Goal: Task Accomplishment & Management: Complete application form

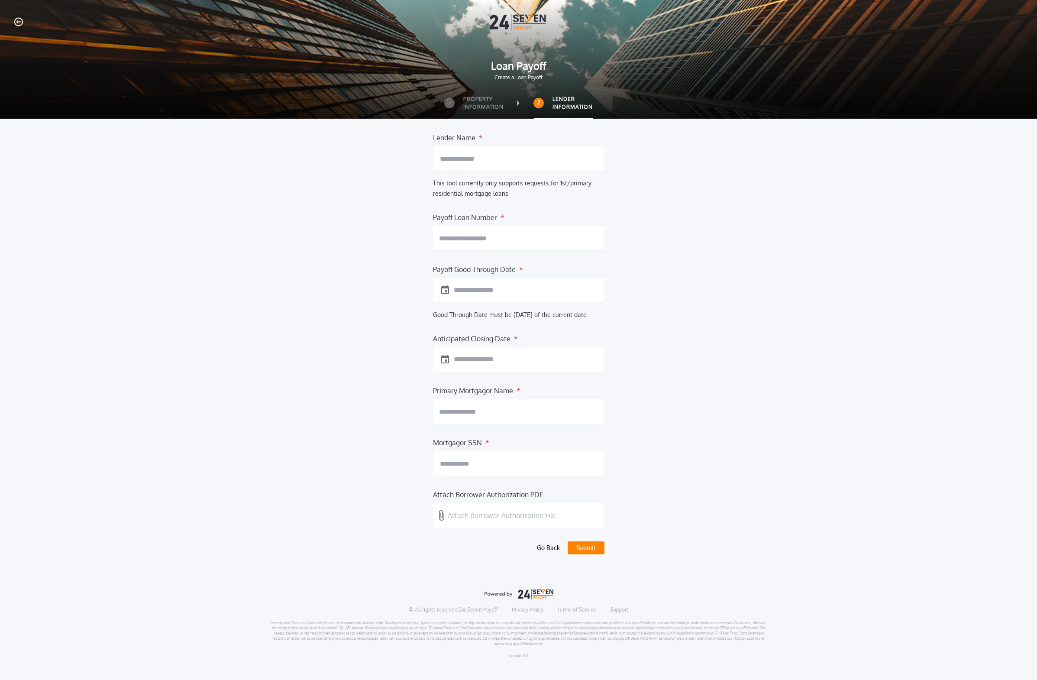
click at [560, 551] on button "Go Back" at bounding box center [548, 547] width 30 height 13
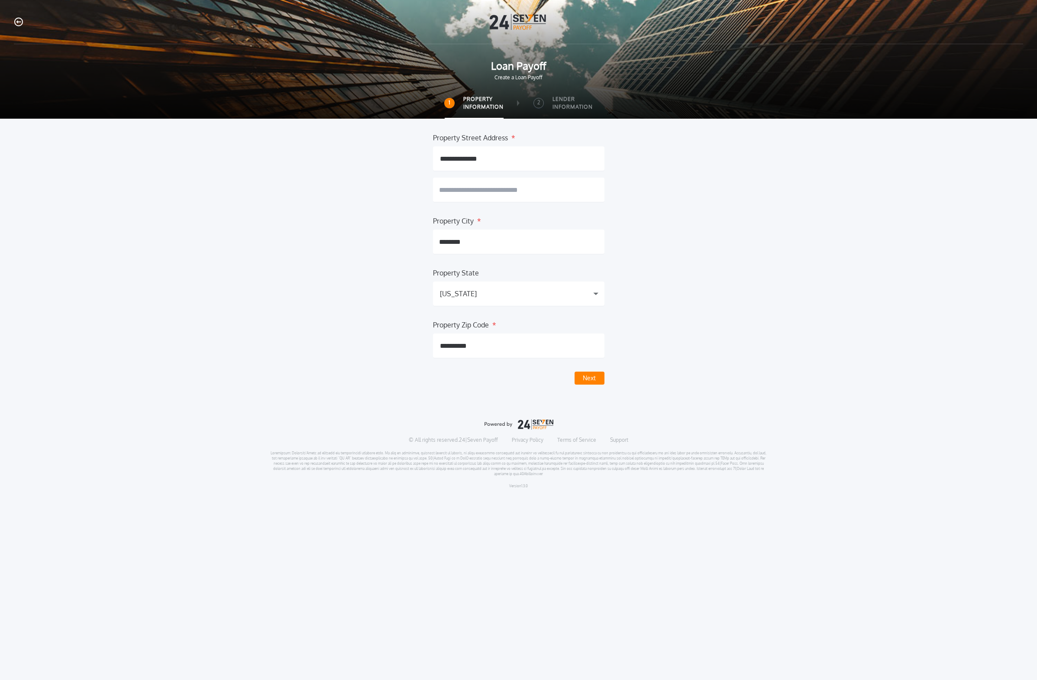
click at [18, 23] on icon "button" at bounding box center [18, 21] width 9 height 9
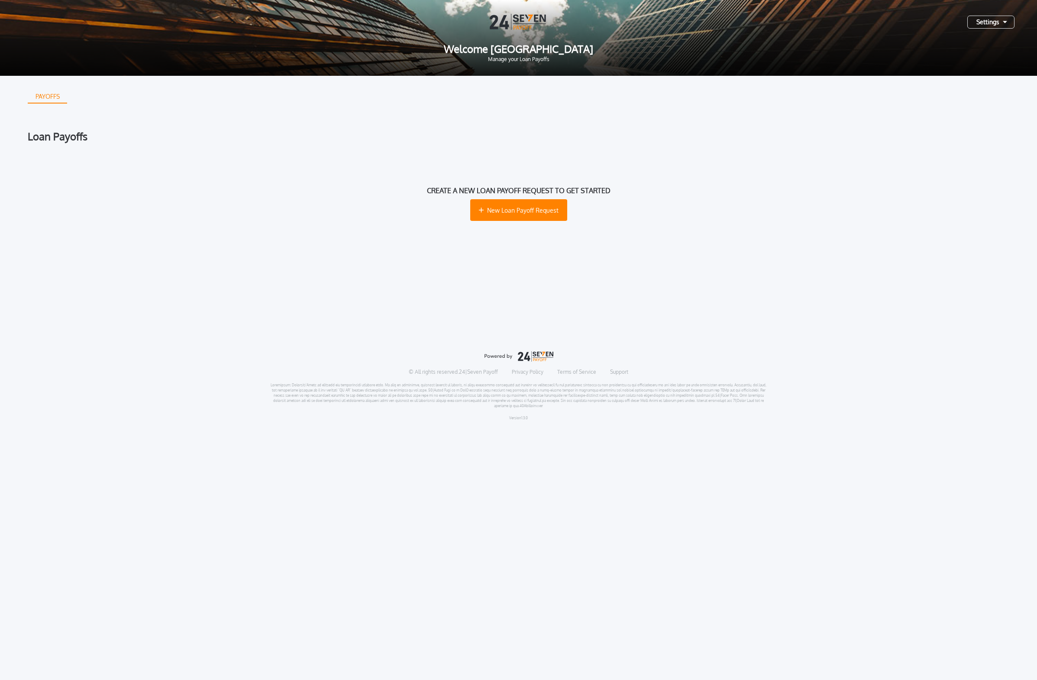
click at [373, 128] on div "PAYOFFS Loan Payoffs Create a new loan payoff request to get started New Loan P…" at bounding box center [518, 196] width 981 height 241
click at [675, 142] on div "Loan Payoffs Create a new loan payoff request to get started New Loan Payoff Re…" at bounding box center [518, 190] width 981 height 119
drag, startPoint x: 577, startPoint y: 55, endPoint x: 570, endPoint y: 19, distance: 36.7
click at [570, 19] on div "Settings Welcome Juseung Park Manage your Loan Payoffs" at bounding box center [518, 38] width 1037 height 76
click at [530, 18] on img at bounding box center [519, 22] width 58 height 16
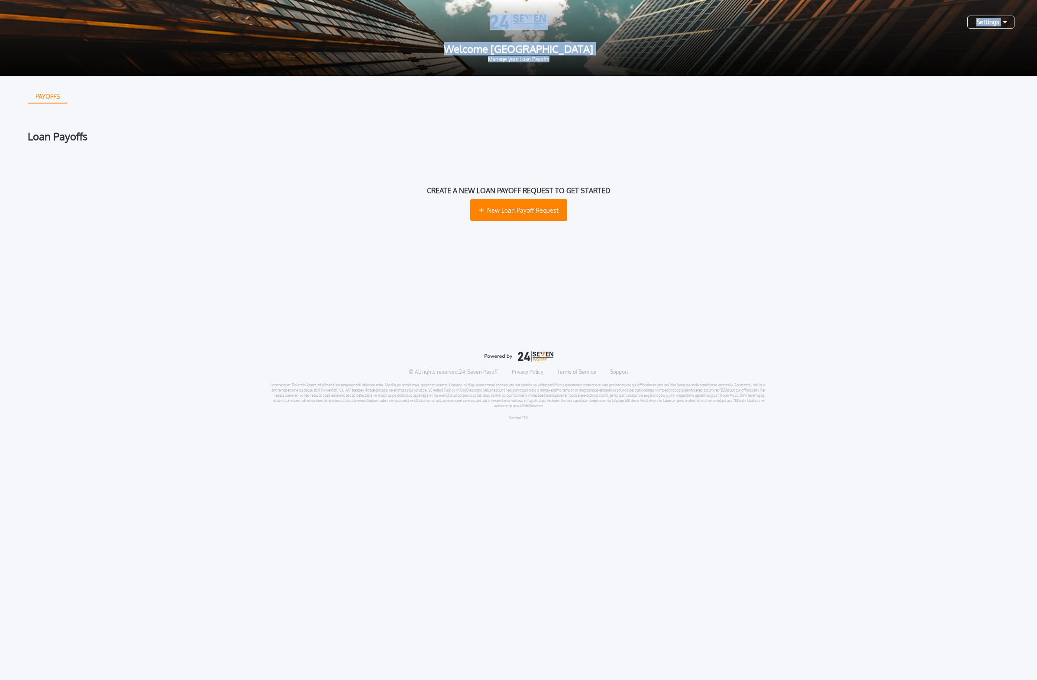
click at [509, 24] on img at bounding box center [519, 22] width 58 height 16
click at [561, 115] on div "PAYOFFS Loan Payoffs Create a new loan payoff request to get started New Loan P…" at bounding box center [518, 196] width 981 height 241
click at [619, 372] on link "Support" at bounding box center [619, 371] width 18 height 7
click at [587, 376] on div "© All rights reserved. 24|Seven Payoff Privacy Policy Terms of Service Support …" at bounding box center [518, 385] width 497 height 69
click at [587, 373] on link "Terms of Service" at bounding box center [576, 371] width 39 height 7
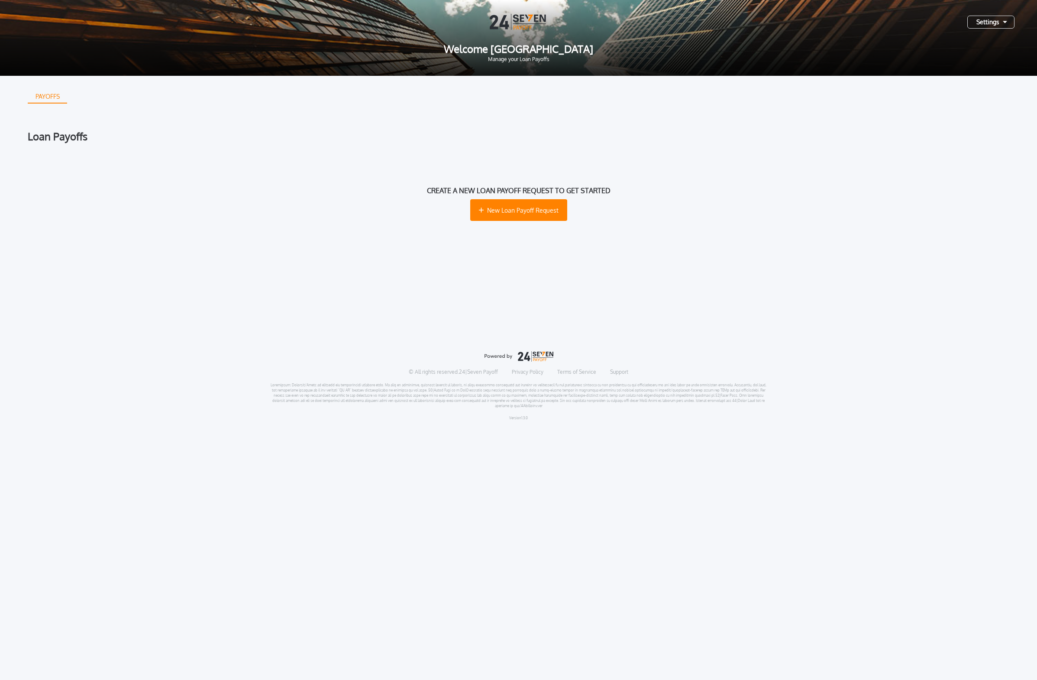
click at [530, 374] on link "Privacy Policy" at bounding box center [528, 371] width 32 height 7
click at [481, 375] on div "© All rights reserved. 24|Seven Payoff Privacy Policy Terms of Service Support …" at bounding box center [518, 385] width 497 height 69
click at [481, 372] on p "© All rights reserved. 24|Seven Payoff" at bounding box center [453, 371] width 89 height 7
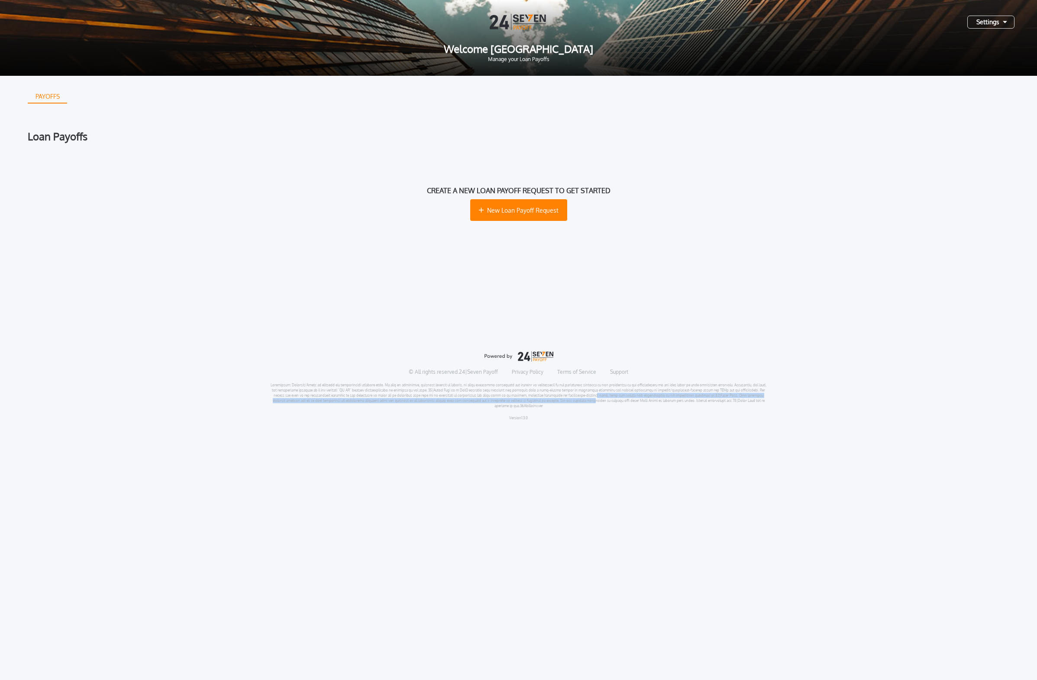
click at [563, 399] on p at bounding box center [518, 395] width 497 height 26
click at [584, 427] on html "Settings Welcome Juseung Park Manage your Loan Payoffs PAYOFFS Loan Payoffs Cre…" at bounding box center [518, 213] width 1037 height 427
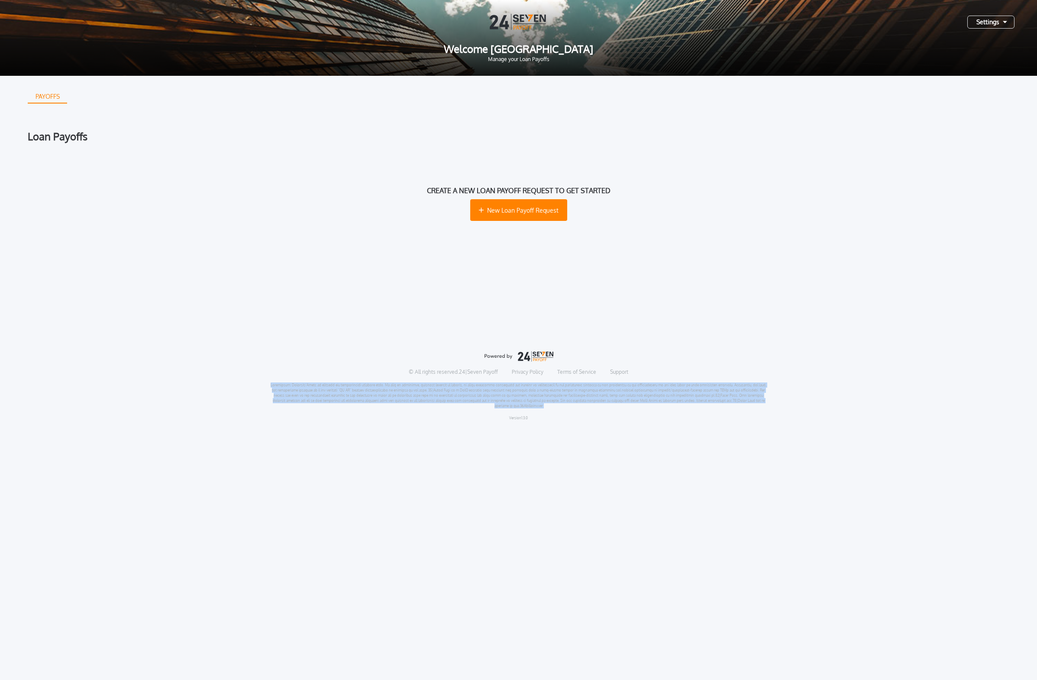
click at [584, 427] on html "Settings Welcome Juseung Park Manage your Loan Payoffs PAYOFFS Loan Payoffs Cre…" at bounding box center [518, 213] width 1037 height 427
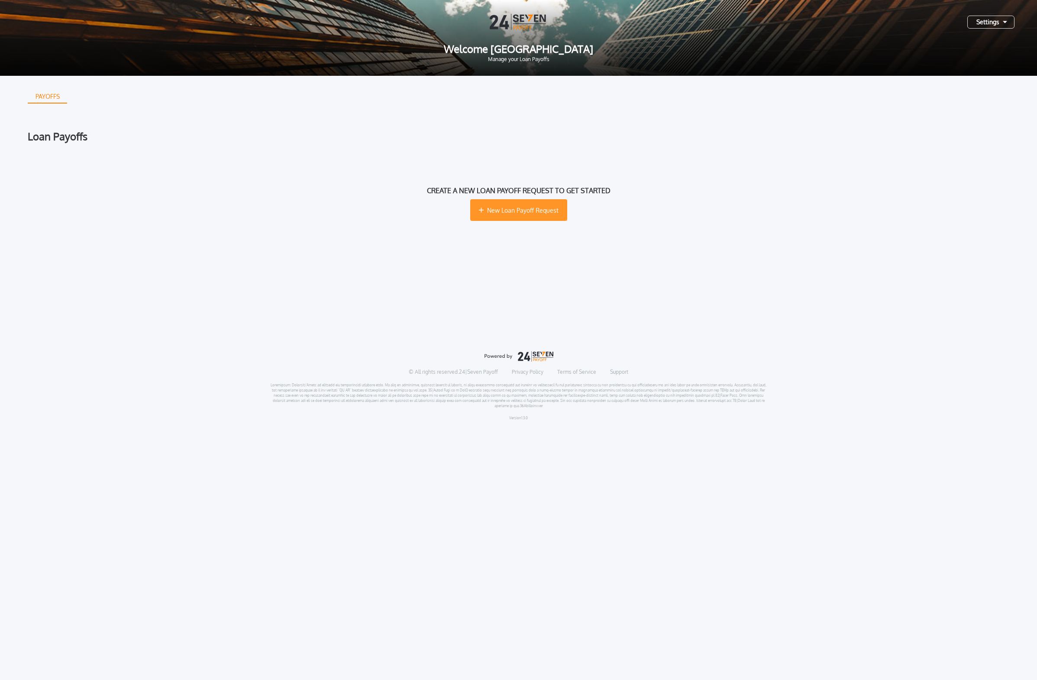
click at [497, 205] on button "New Loan Payoff Request" at bounding box center [518, 210] width 97 height 22
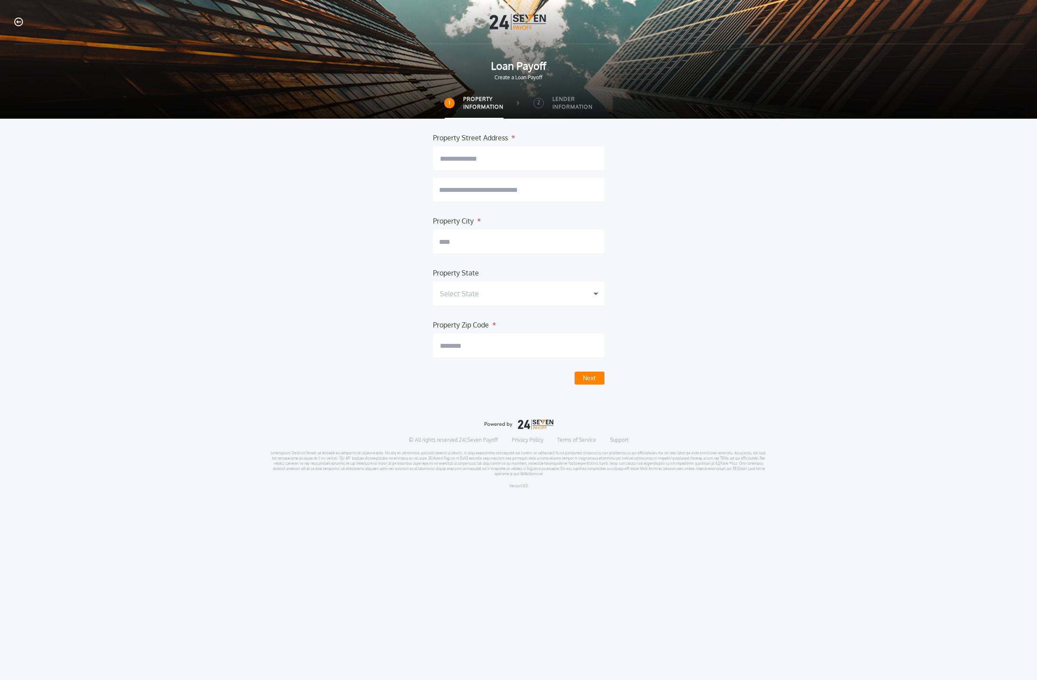
click at [477, 238] on input "text" at bounding box center [518, 241] width 171 height 24
click at [495, 182] on input "text" at bounding box center [518, 189] width 171 height 24
click at [506, 155] on input "text" at bounding box center [518, 158] width 171 height 24
click at [635, 207] on div "Property Street Address * Property City * Property State Select State Alabama A…" at bounding box center [518, 258] width 981 height 252
click at [553, 102] on label "Lender Information" at bounding box center [572, 103] width 40 height 16
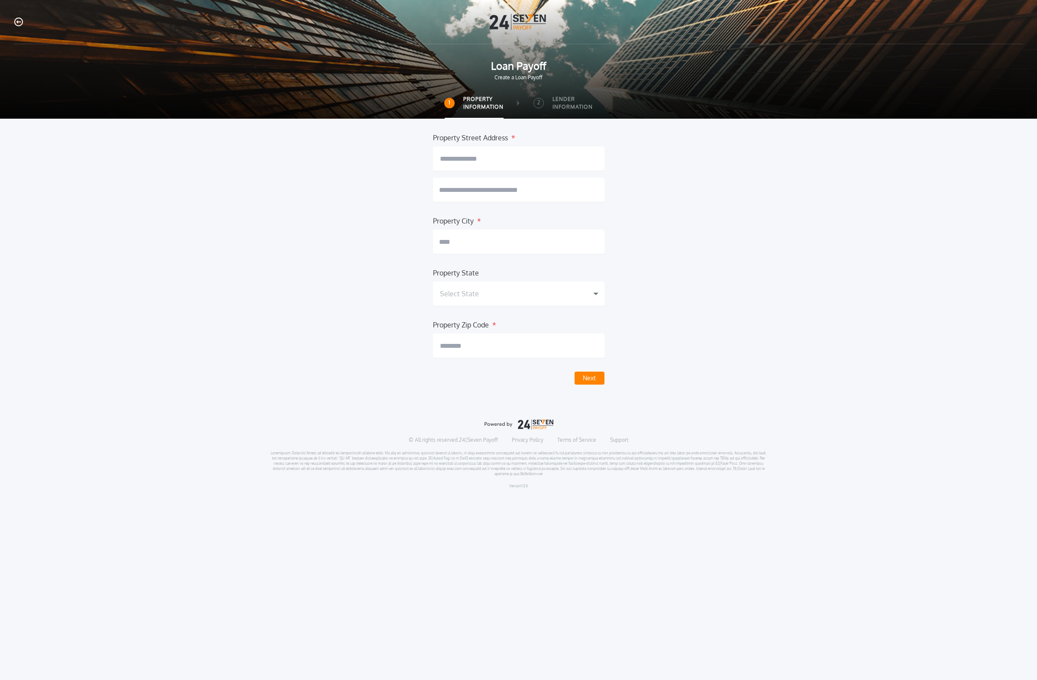
drag, startPoint x: 674, startPoint y: 234, endPoint x: 678, endPoint y: 238, distance: 5.8
click at [677, 236] on div "Property Street Address * Property City * Property State Select State Alabama A…" at bounding box center [518, 258] width 981 height 252
click at [604, 380] on div "Property Street Address * Property City * Property State Select State Alabama A…" at bounding box center [518, 258] width 981 height 252
click at [595, 377] on button "Next" at bounding box center [589, 377] width 30 height 13
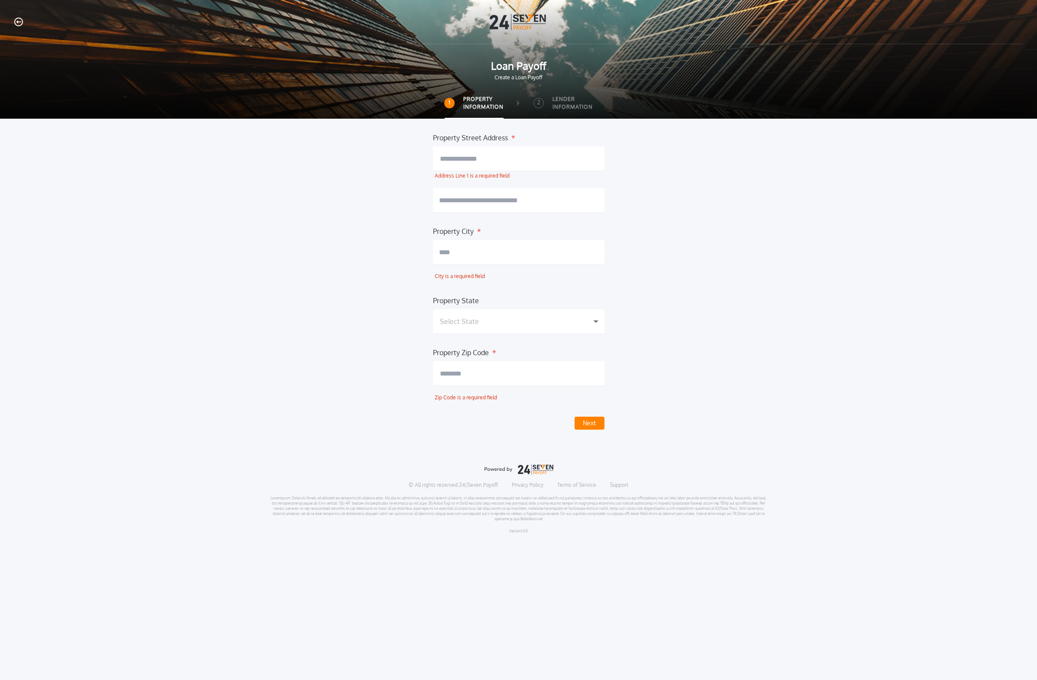
click at [672, 358] on div "Property Street Address * Address Line 1 is a required field Property City * Ci…" at bounding box center [518, 280] width 981 height 297
click at [532, 170] on input "text" at bounding box center [518, 158] width 171 height 24
click at [513, 196] on input "text" at bounding box center [518, 200] width 171 height 24
click at [517, 255] on input "text" at bounding box center [518, 252] width 171 height 24
click at [500, 335] on form "Property Street Address * Address Line 1 is a required field Property City * Ci…" at bounding box center [518, 280] width 171 height 297
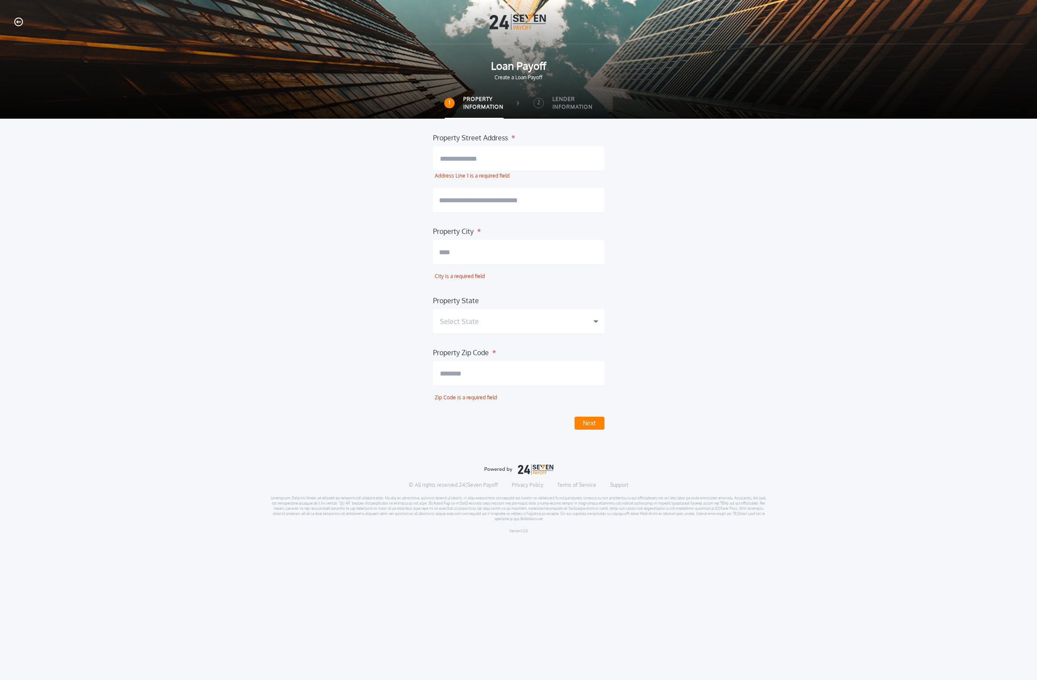
click at [500, 325] on div "Select State" at bounding box center [518, 321] width 171 height 24
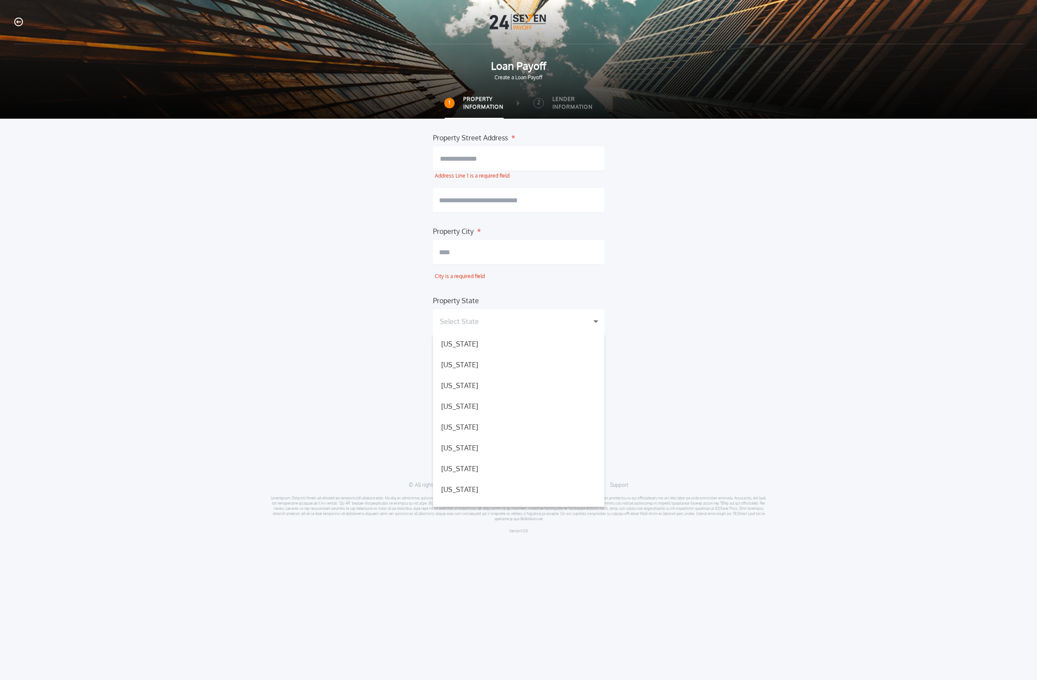
scroll to position [887, 0]
click at [488, 355] on div "Texas TX" at bounding box center [518, 350] width 171 height 21
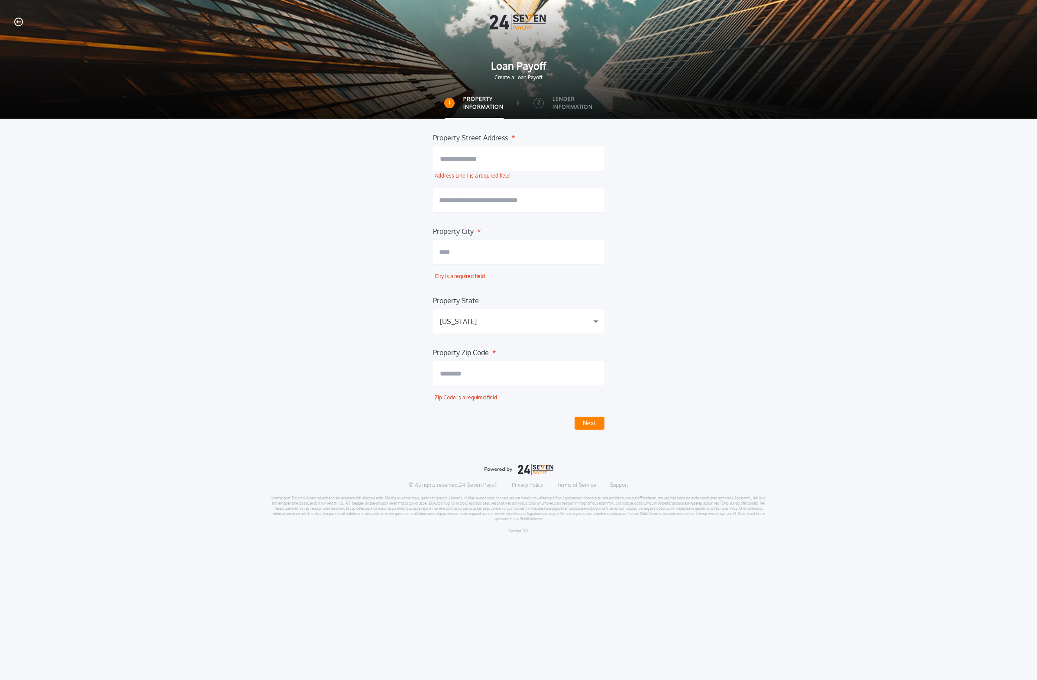
click at [738, 329] on div "Property Street Address * Address Line 1 is a required field Property City * Ci…" at bounding box center [518, 280] width 981 height 297
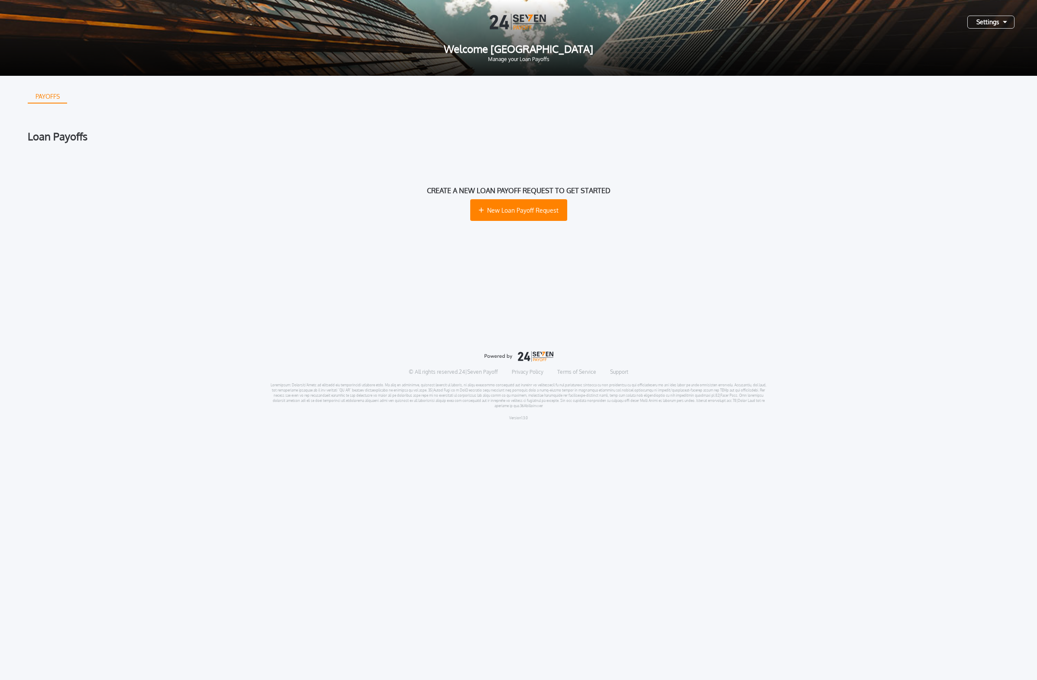
click at [621, 147] on div "Loan Payoffs Create a new loan payoff request to get started New Loan Payoff Re…" at bounding box center [518, 190] width 981 height 119
click at [589, 187] on h1 "Create a new loan payoff request to get started" at bounding box center [519, 190] width 184 height 10
click at [688, 187] on div "Create a new loan payoff request to get started New Loan Payoff Request" at bounding box center [518, 202] width 981 height 95
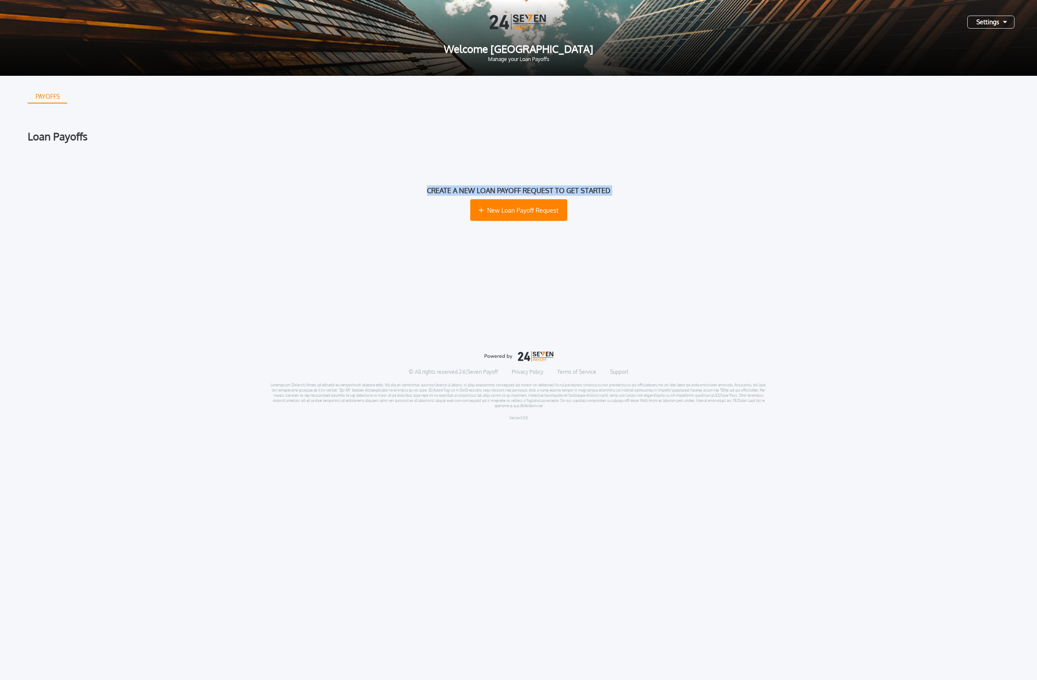
click at [688, 188] on div "Create a new loan payoff request to get started New Loan Payoff Request" at bounding box center [518, 202] width 981 height 95
click at [687, 189] on div "Create a new loan payoff request to get started New Loan Payoff Request" at bounding box center [518, 202] width 981 height 95
click at [616, 190] on div "Create a new loan payoff request to get started New Loan Payoff Request" at bounding box center [518, 202] width 981 height 95
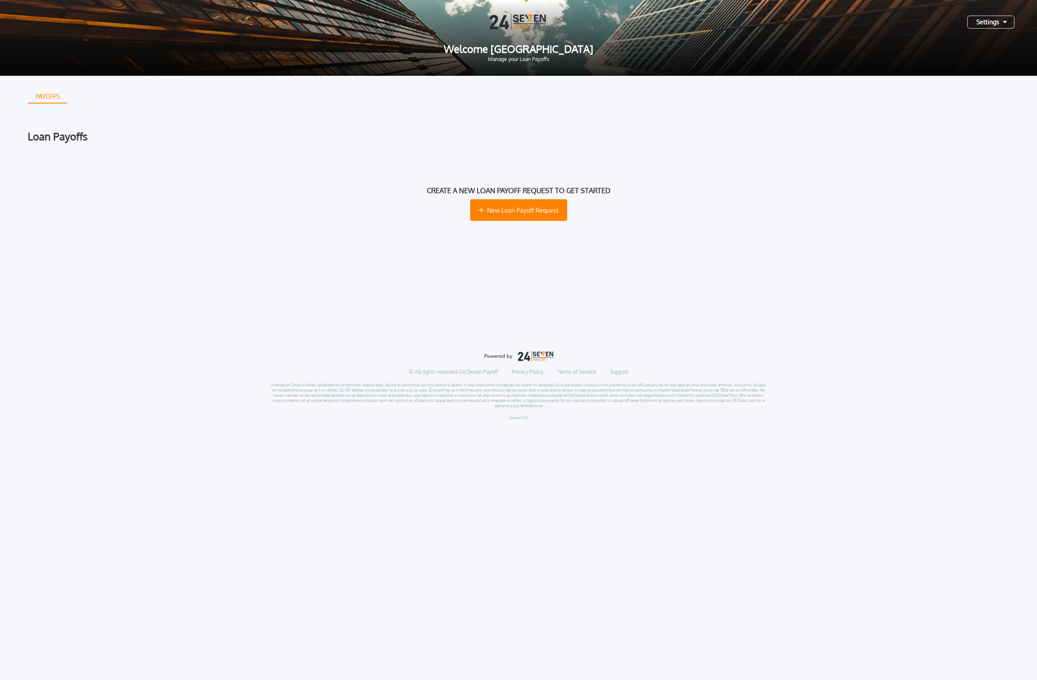
click at [616, 190] on div "Create a new loan payoff request to get started New Loan Payoff Request" at bounding box center [518, 202] width 981 height 95
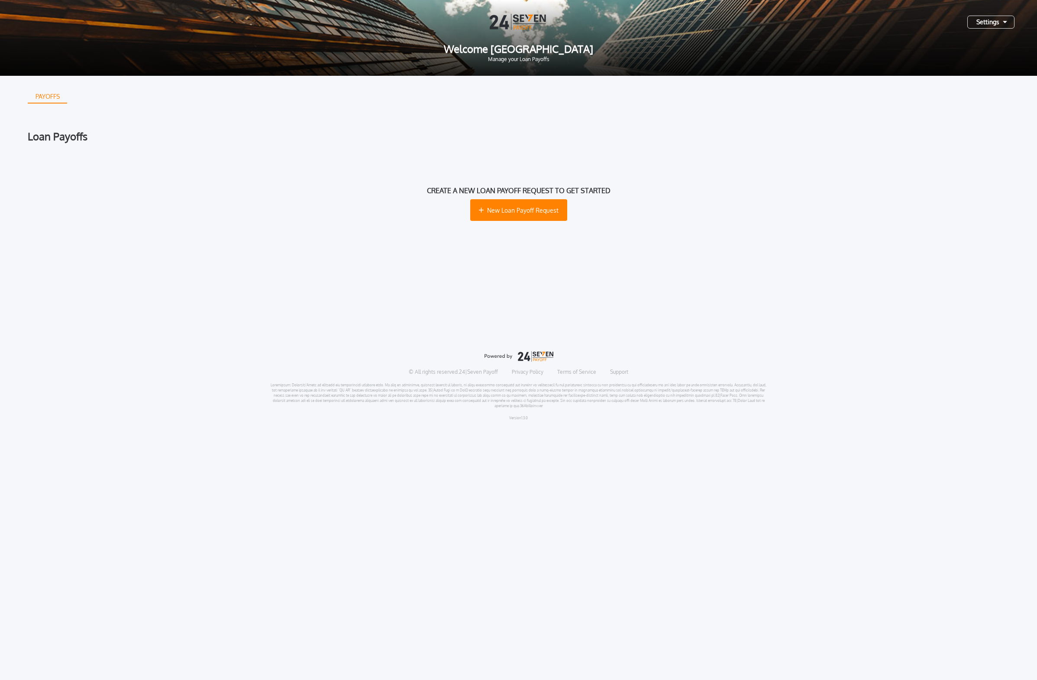
click at [616, 190] on div "Create a new loan payoff request to get started New Loan Payoff Request" at bounding box center [518, 202] width 981 height 95
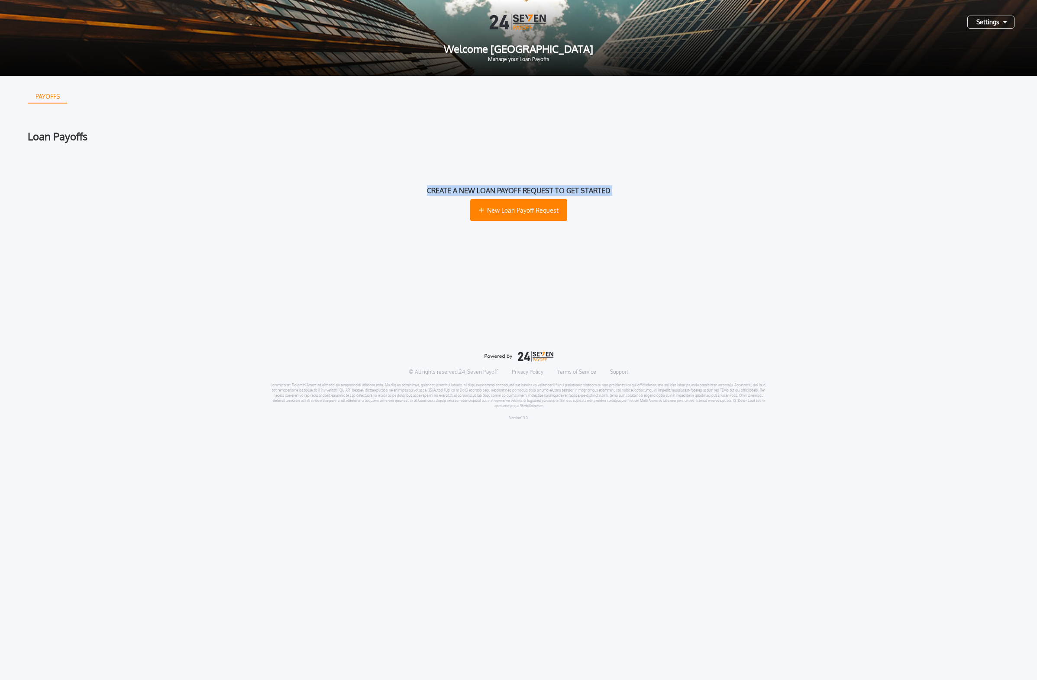
click at [616, 190] on div "Create a new loan payoff request to get started New Loan Payoff Request" at bounding box center [518, 202] width 981 height 95
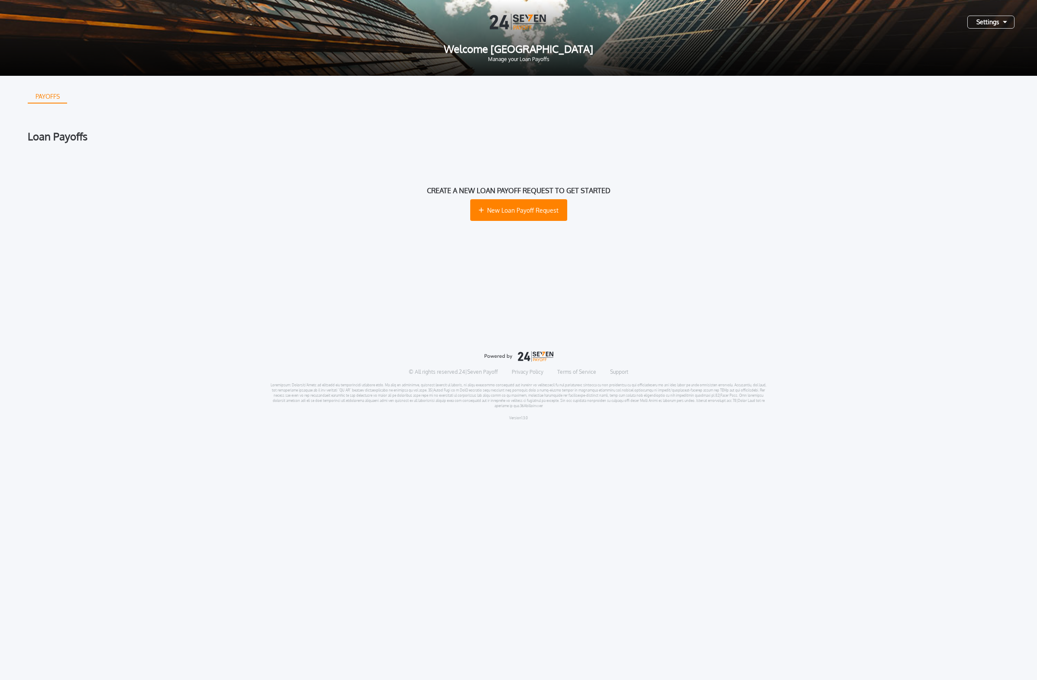
click at [612, 138] on div "Loan Payoffs" at bounding box center [518, 136] width 981 height 10
click at [605, 188] on h1 "Create a new loan payoff request to get started" at bounding box center [519, 190] width 184 height 10
click at [643, 187] on div "Create a new loan payoff request to get started New Loan Payoff Request" at bounding box center [518, 202] width 981 height 95
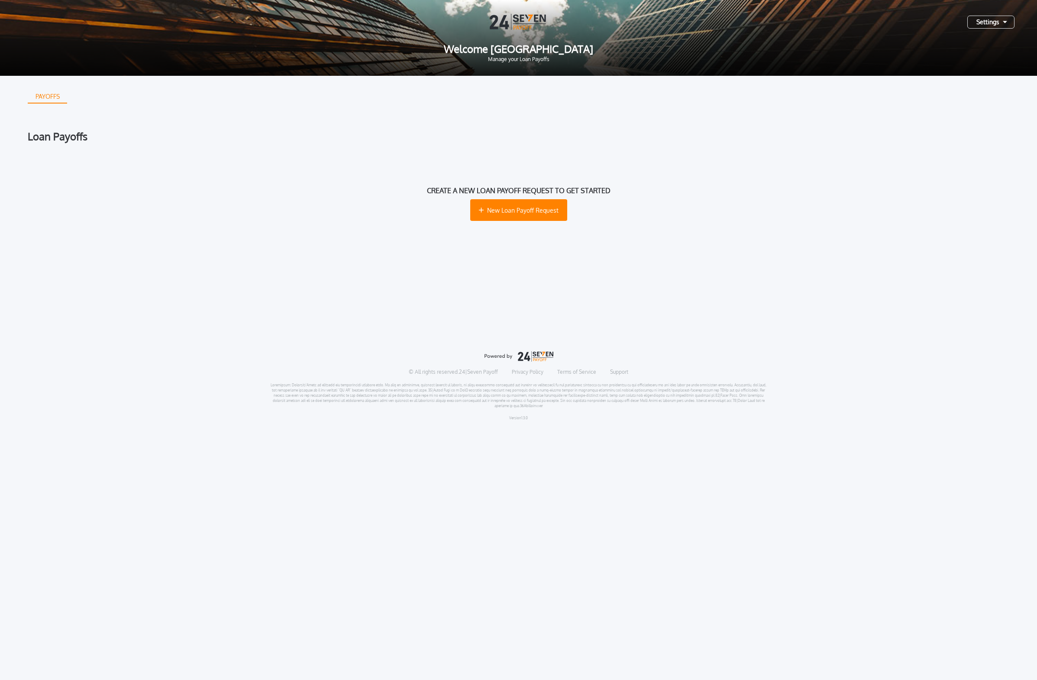
click at [639, 190] on div "Create a new loan payoff request to get started New Loan Payoff Request" at bounding box center [518, 202] width 981 height 95
click at [526, 206] on span "New Loan Payoff Request" at bounding box center [522, 210] width 71 height 9
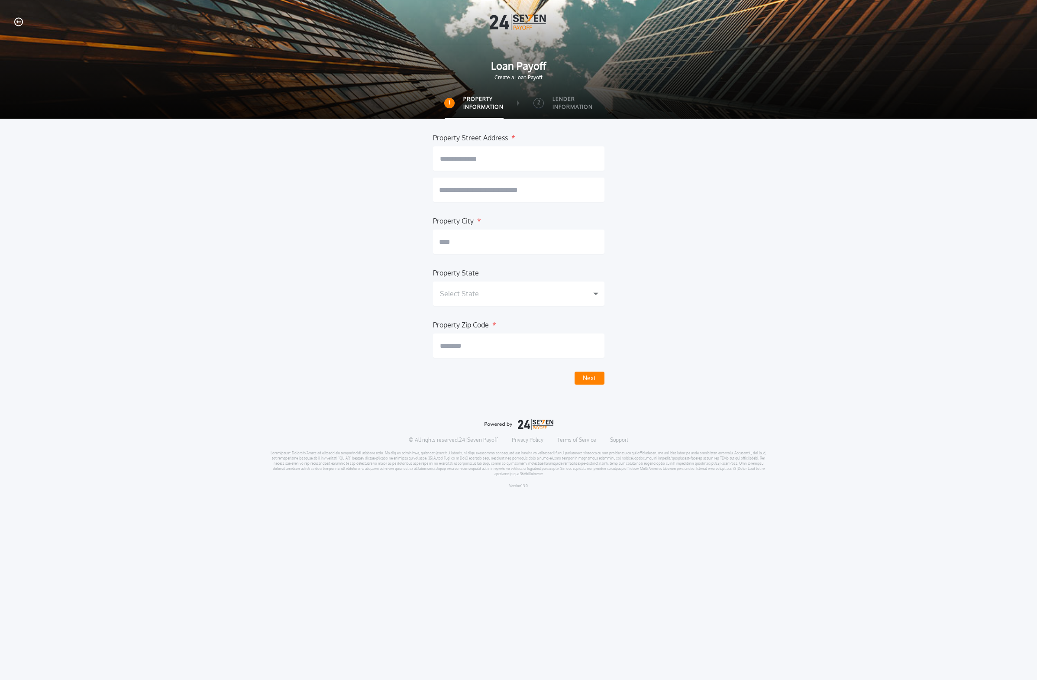
click at [527, 160] on input "text" at bounding box center [518, 158] width 171 height 24
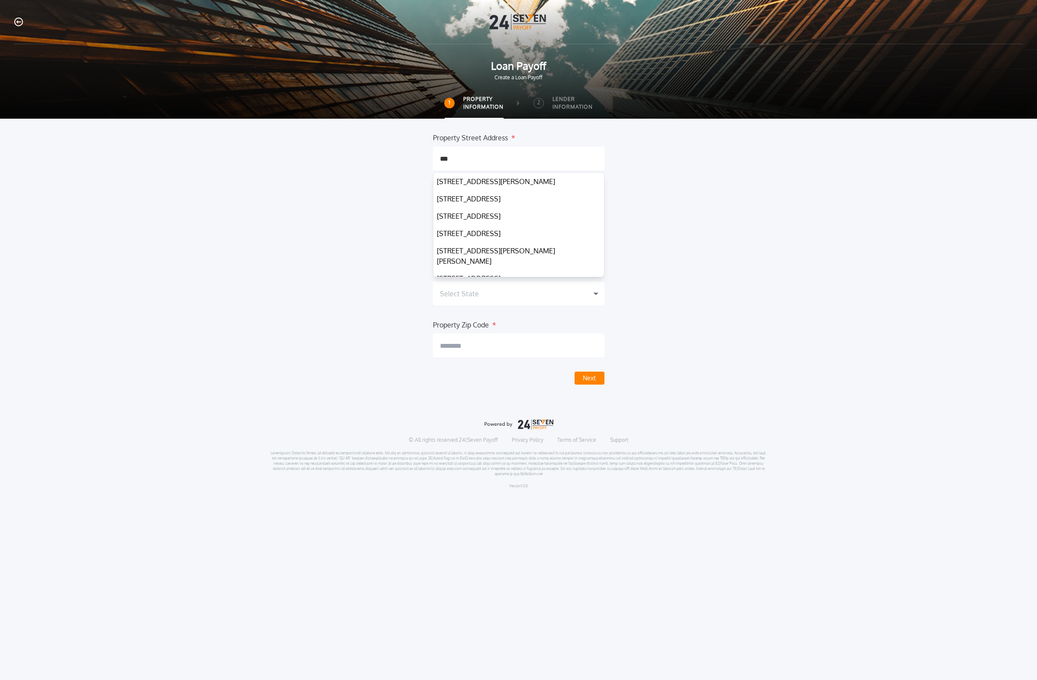
click at [539, 162] on input "***" at bounding box center [518, 158] width 171 height 24
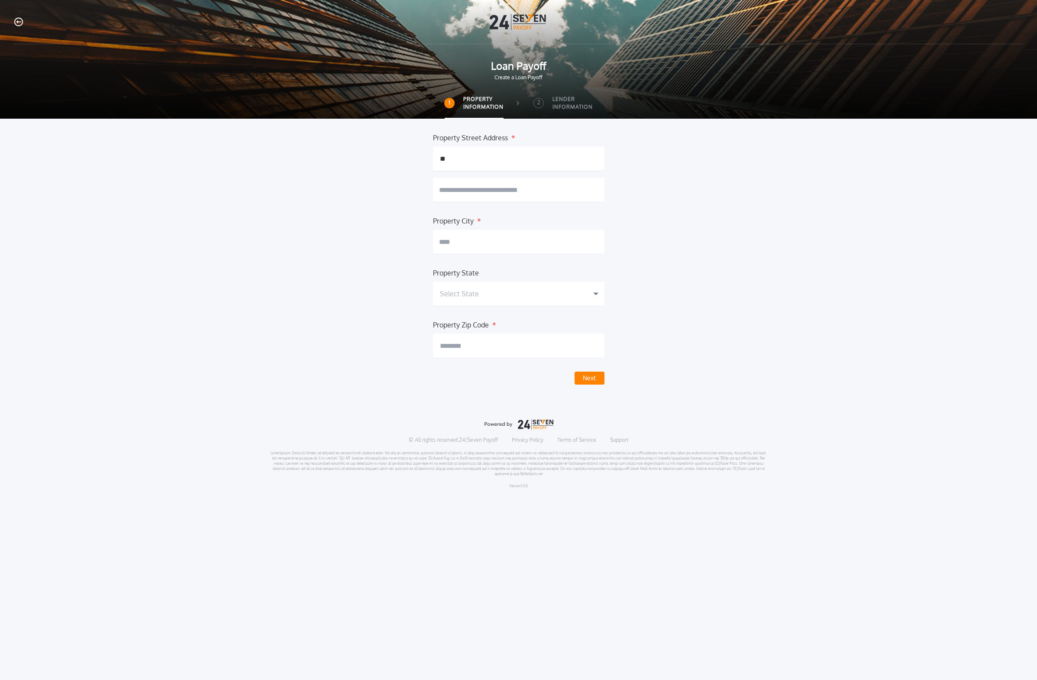
type input "*"
type input "**********"
click at [556, 200] on button "Jazz St & W Pflugerville Pkwy, Round Rock, TX 78664, United States" at bounding box center [518, 204] width 171 height 28
click at [550, 203] on button "Jazz St & W Pflugerville Pkwy, Round Rock, TX 78664, United States" at bounding box center [518, 204] width 171 height 28
type input "**********"
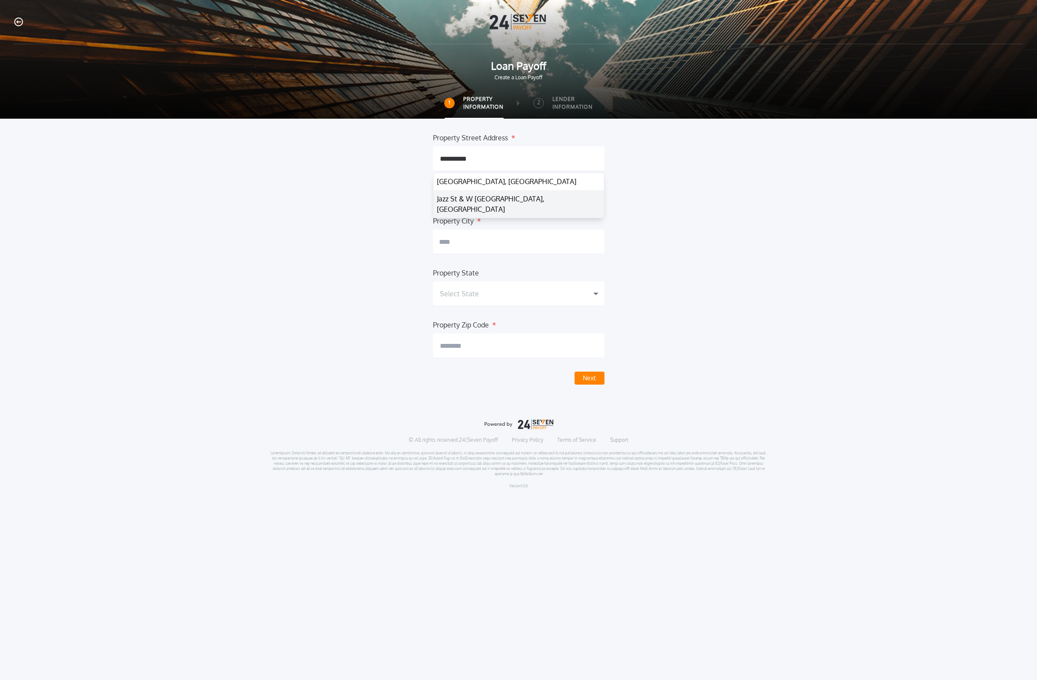
type input "*****"
click at [491, 162] on input "text" at bounding box center [518, 158] width 171 height 24
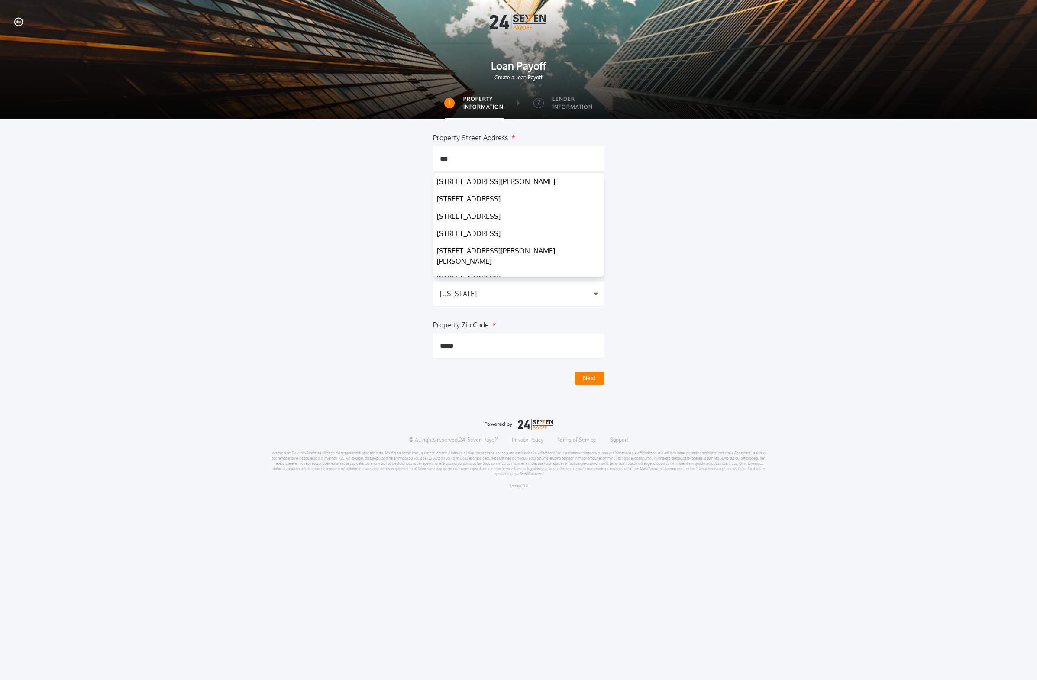
click at [491, 162] on input "***" at bounding box center [518, 158] width 171 height 24
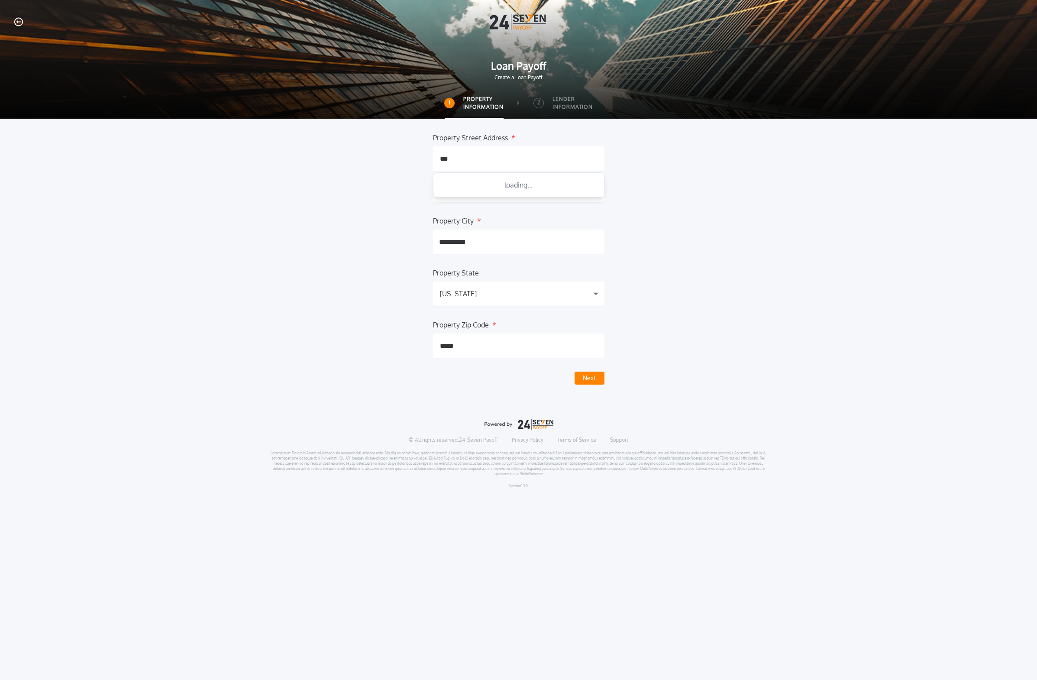
type input "****"
click at [478, 245] on input "**********" at bounding box center [518, 241] width 171 height 24
click at [487, 339] on input "*****" at bounding box center [518, 345] width 171 height 24
click at [531, 292] on div "Texas" at bounding box center [518, 293] width 171 height 24
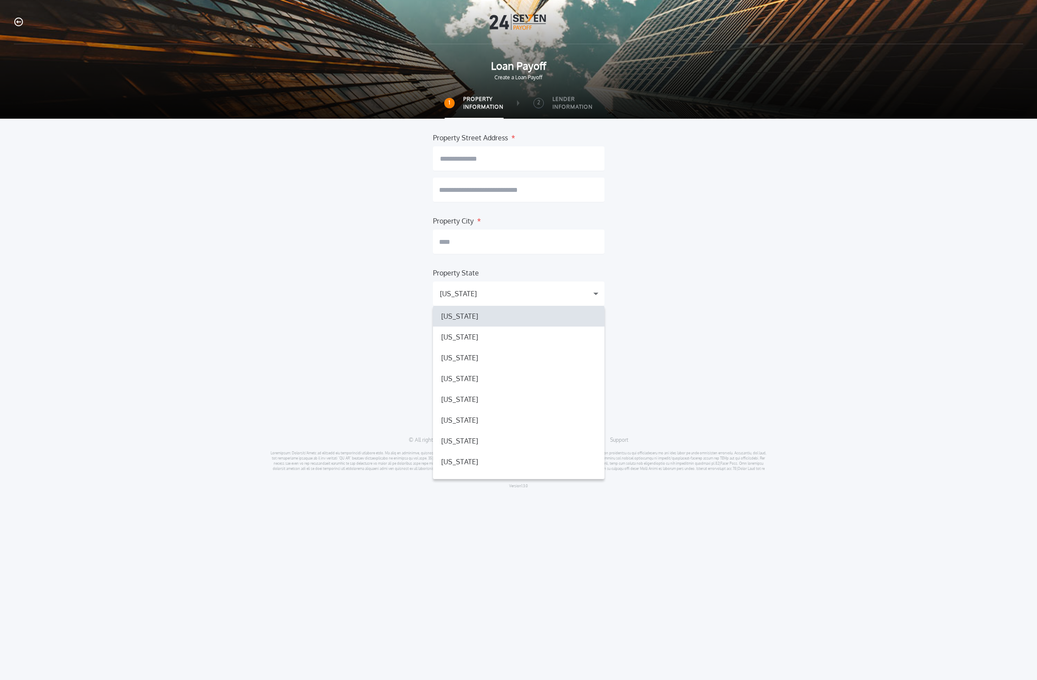
click at [502, 321] on div "Alabama AL" at bounding box center [518, 316] width 171 height 21
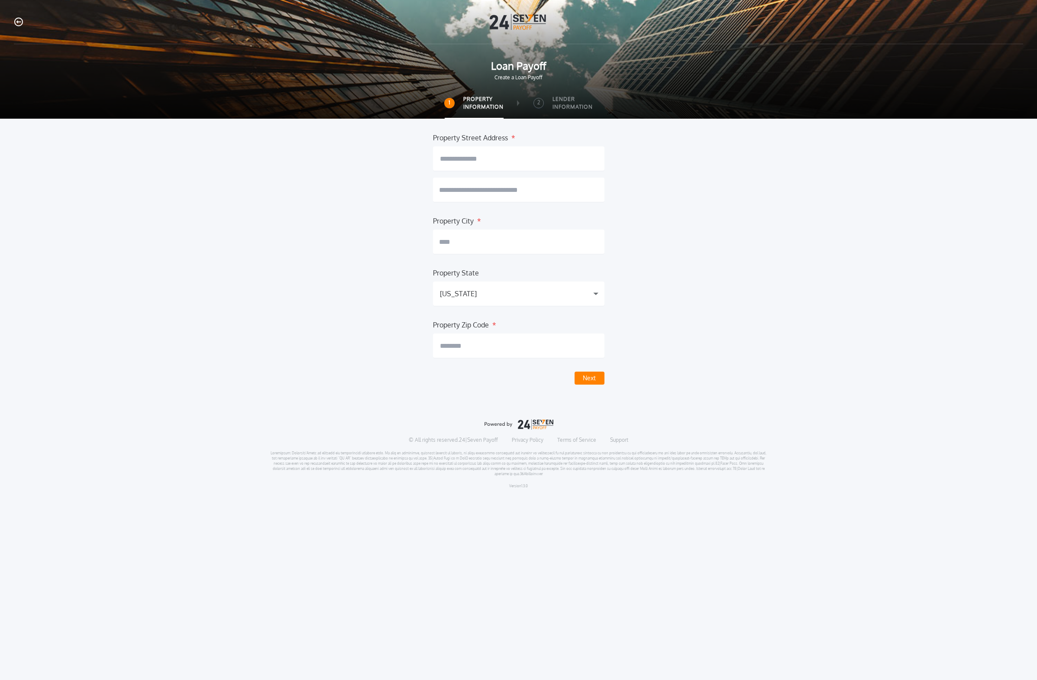
click at [491, 298] on div "Alabama AL" at bounding box center [518, 293] width 171 height 24
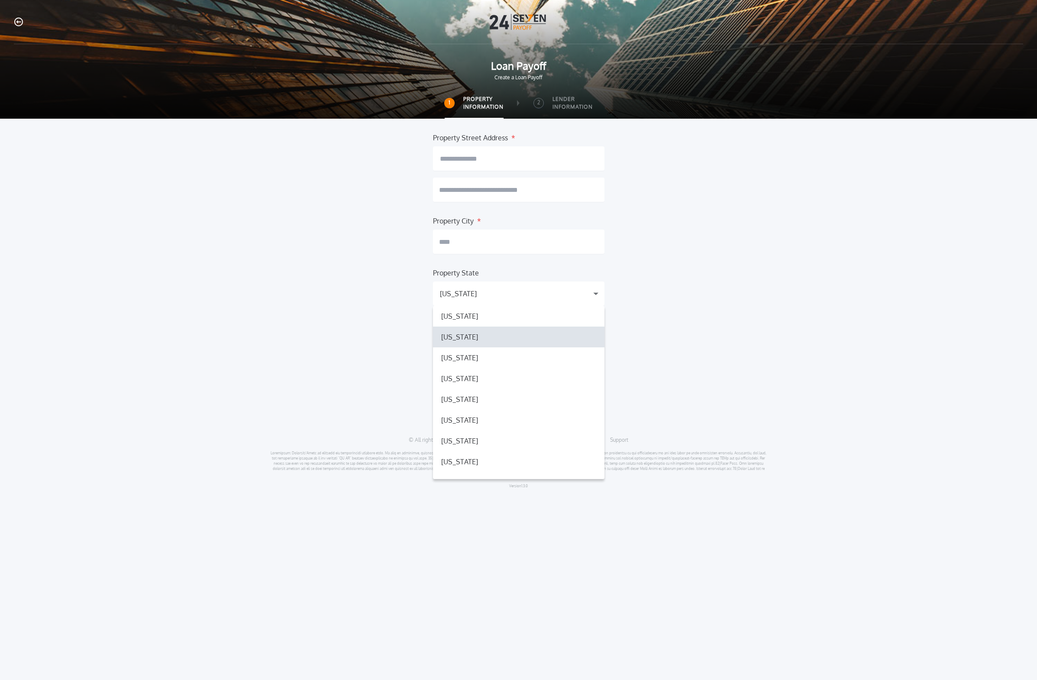
click at [494, 336] on div "Alaska AK" at bounding box center [518, 336] width 171 height 21
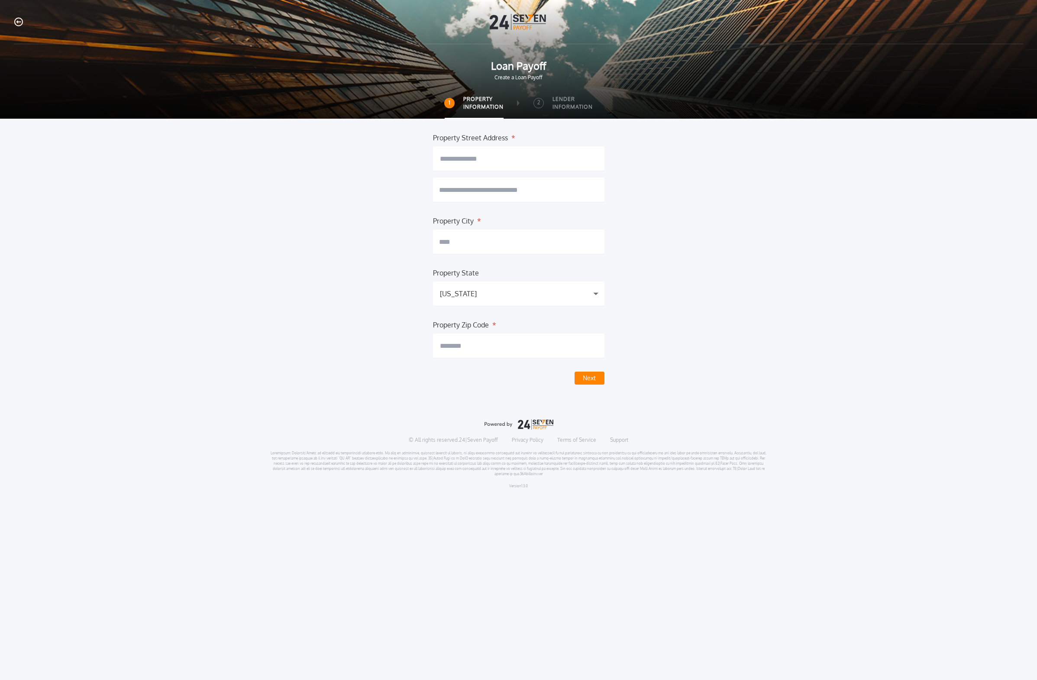
click at [677, 258] on div "Property Street Address * Property City * Property State Alaska AK Alabama AL A…" at bounding box center [518, 258] width 981 height 252
